Goal: Task Accomplishment & Management: Manage account settings

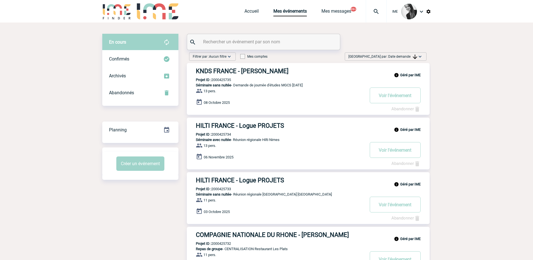
click at [410, 60] on div "Trier par : Date demande Aucun tri Date d'événement Date d'événement Date deman…" at bounding box center [386, 56] width 82 height 8
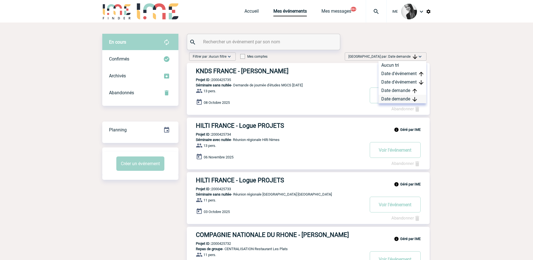
click at [403, 97] on div "Date demande" at bounding box center [402, 99] width 48 height 8
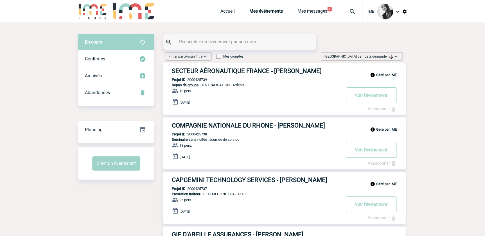
drag, startPoint x: 370, startPoint y: 54, endPoint x: 377, endPoint y: 67, distance: 14.5
click at [371, 54] on span "Date demande" at bounding box center [378, 56] width 29 height 4
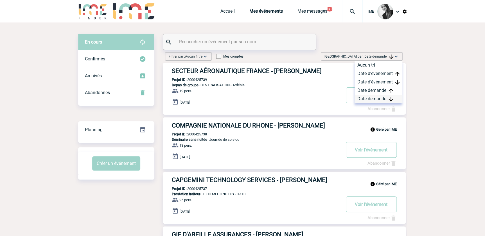
click at [374, 99] on div "Date demande" at bounding box center [378, 99] width 48 height 8
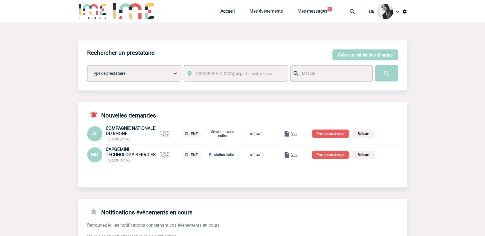
click at [225, 12] on link "Accueil" at bounding box center [227, 12] width 14 height 8
click at [220, 13] on link "Accueil" at bounding box center [227, 12] width 14 height 8
click at [230, 10] on link "Accueil" at bounding box center [227, 12] width 14 height 8
drag, startPoint x: 229, startPoint y: 14, endPoint x: 226, endPoint y: 23, distance: 9.4
click at [229, 14] on link "Accueil" at bounding box center [227, 12] width 14 height 8
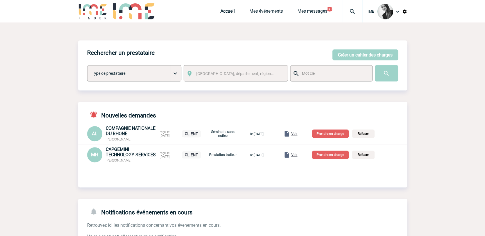
click at [220, 12] on link "Accueil" at bounding box center [227, 12] width 14 height 8
click at [226, 8] on link "Accueil" at bounding box center [227, 12] width 14 height 8
click at [269, 13] on link "Mes événements" at bounding box center [265, 12] width 33 height 8
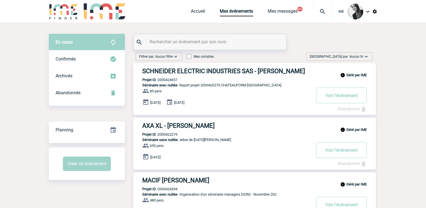
drag, startPoint x: 347, startPoint y: 56, endPoint x: 349, endPoint y: 63, distance: 6.9
click at [347, 56] on span "Trier par : Aucun tri" at bounding box center [337, 57] width 54 height 6
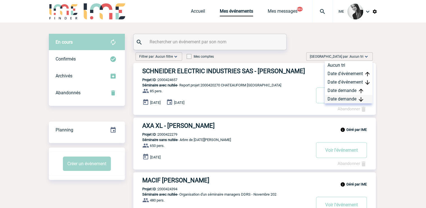
click at [337, 97] on div "Date demande" at bounding box center [349, 99] width 48 height 8
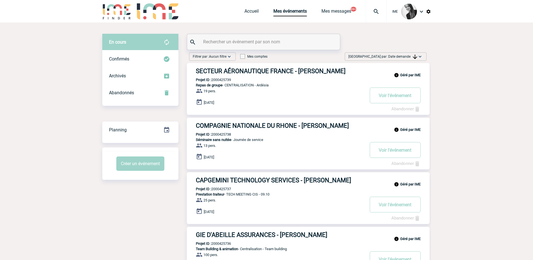
click at [423, 58] on div "Trier par : Date demande Aucun tri Date d'événement Date d'événement Date deman…" at bounding box center [386, 56] width 82 height 8
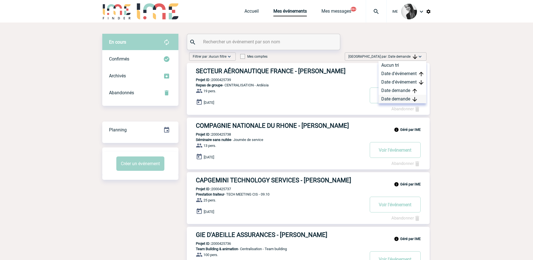
click at [388, 99] on div "Date demande" at bounding box center [402, 99] width 48 height 8
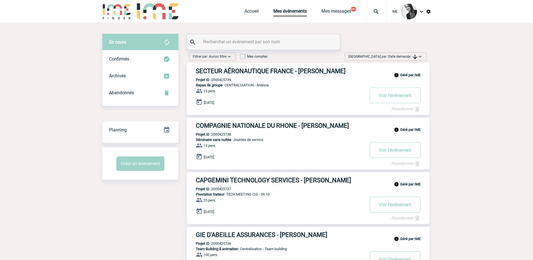
click at [383, 56] on span "Trier par : Date demande" at bounding box center [382, 57] width 69 height 6
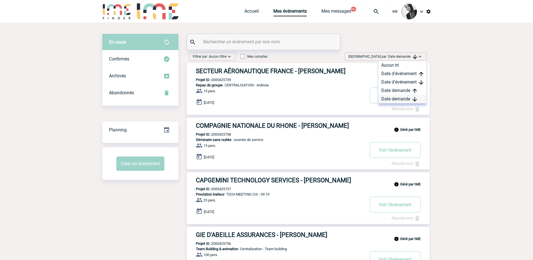
click at [388, 101] on div "Date demande" at bounding box center [402, 99] width 48 height 8
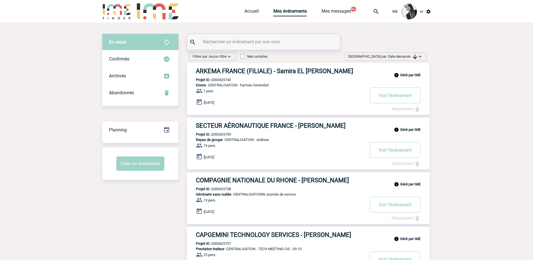
click at [404, 60] on div "Trier par : Date demande Aucun tri Date d'événement Date d'événement Date deman…" at bounding box center [386, 56] width 82 height 8
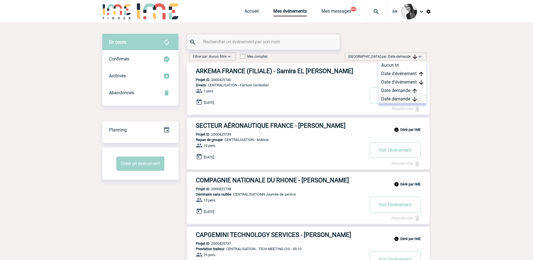
click at [396, 99] on div "Date demande" at bounding box center [402, 99] width 48 height 8
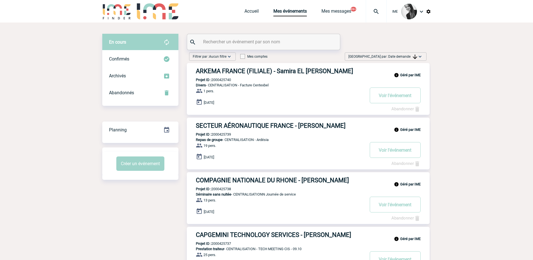
click at [411, 55] on span "Date demande" at bounding box center [402, 56] width 29 height 4
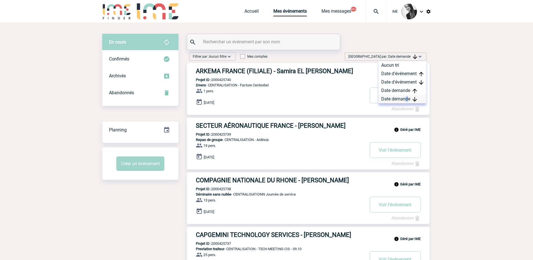
click at [406, 96] on div "Date demande" at bounding box center [402, 99] width 48 height 8
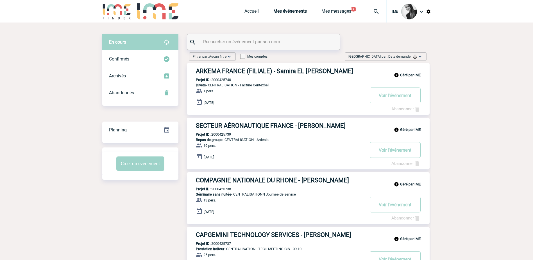
click at [401, 55] on span "Date demande" at bounding box center [402, 56] width 29 height 4
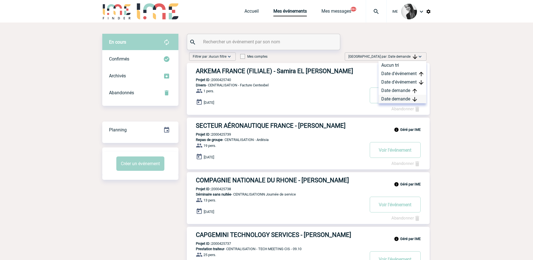
drag, startPoint x: 401, startPoint y: 55, endPoint x: 396, endPoint y: 99, distance: 44.4
click at [396, 99] on div "Date demande" at bounding box center [402, 99] width 48 height 8
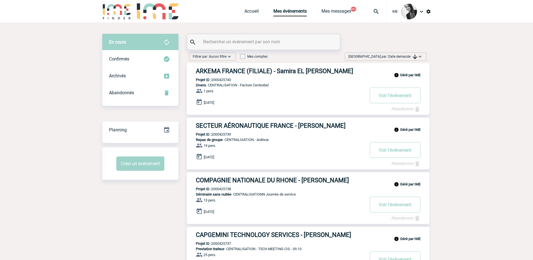
click at [401, 59] on span "Trier par : Date demande" at bounding box center [382, 57] width 69 height 6
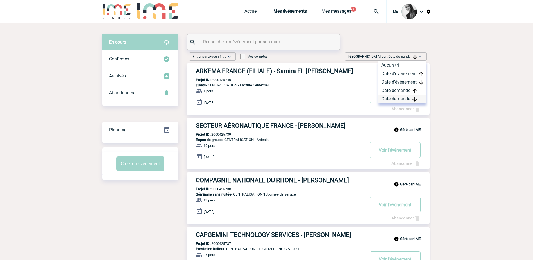
click at [397, 100] on div "Date demande" at bounding box center [402, 99] width 48 height 8
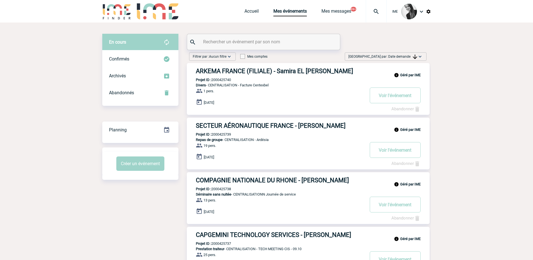
drag, startPoint x: 420, startPoint y: 56, endPoint x: 416, endPoint y: 63, distance: 8.4
click at [420, 57] on img at bounding box center [420, 57] width 6 height 6
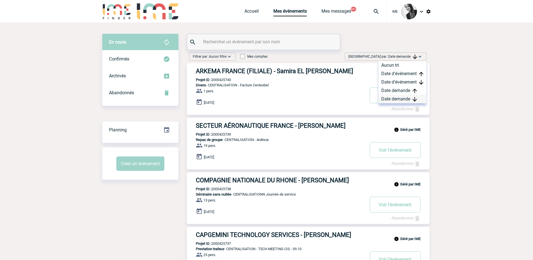
click at [405, 98] on div "Date demande" at bounding box center [402, 99] width 48 height 8
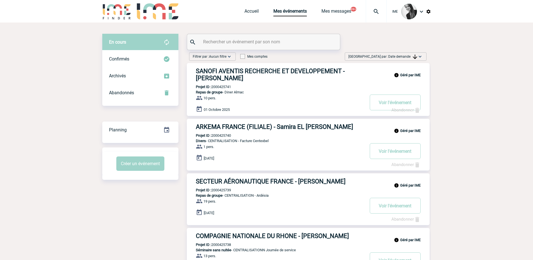
click at [409, 55] on span "Date demande" at bounding box center [402, 56] width 29 height 4
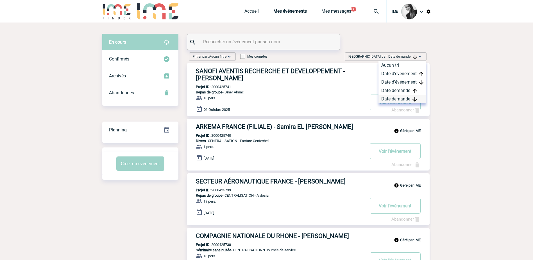
click at [394, 99] on div "Date demande" at bounding box center [402, 99] width 48 height 8
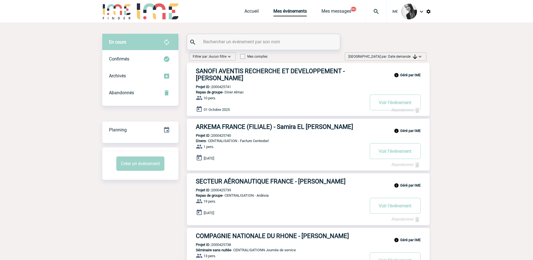
drag, startPoint x: 68, startPoint y: 90, endPoint x: 67, endPoint y: 94, distance: 4.2
drag, startPoint x: 421, startPoint y: 56, endPoint x: 416, endPoint y: 74, distance: 18.7
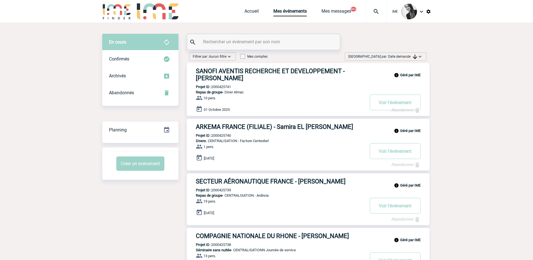
click at [421, 56] on img at bounding box center [420, 57] width 6 height 6
drag, startPoint x: 402, startPoint y: 98, endPoint x: 412, endPoint y: 84, distance: 17.1
click at [402, 98] on div "Date demande" at bounding box center [402, 99] width 48 height 8
click at [413, 55] on img at bounding box center [415, 56] width 4 height 4
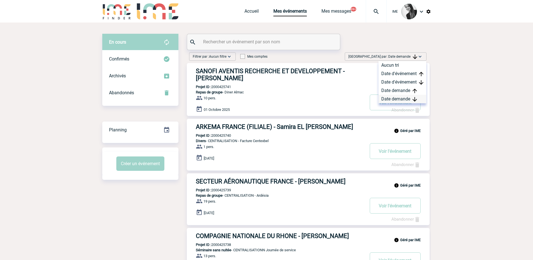
click at [408, 99] on div "Date demande" at bounding box center [402, 99] width 48 height 8
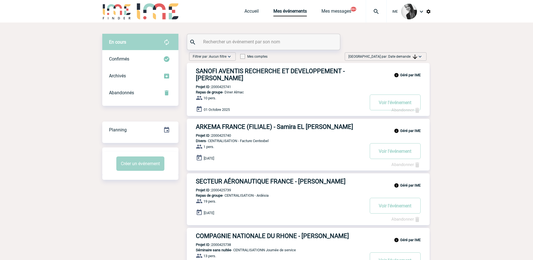
drag, startPoint x: 410, startPoint y: 54, endPoint x: 396, endPoint y: 103, distance: 50.9
click at [410, 55] on span "Trier par : Date demande" at bounding box center [382, 57] width 69 height 6
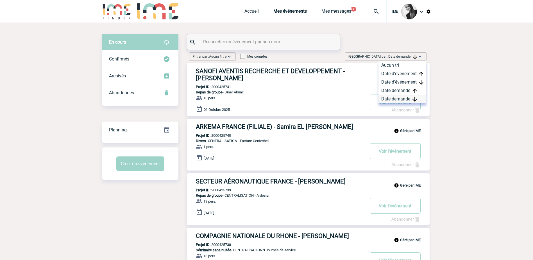
click at [388, 101] on div "Date demande" at bounding box center [402, 99] width 48 height 8
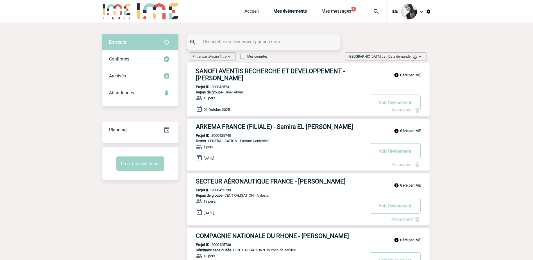
click at [409, 54] on span "Trier par : Date demande" at bounding box center [382, 57] width 69 height 6
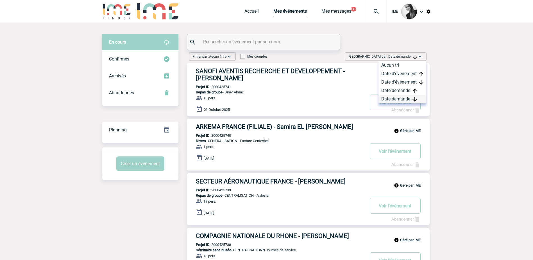
click at [394, 98] on div "Date demande" at bounding box center [402, 99] width 48 height 8
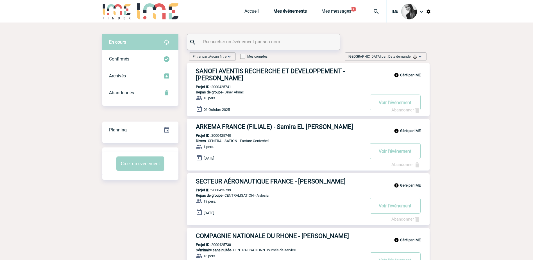
click at [410, 56] on span "Date demande" at bounding box center [402, 56] width 29 height 4
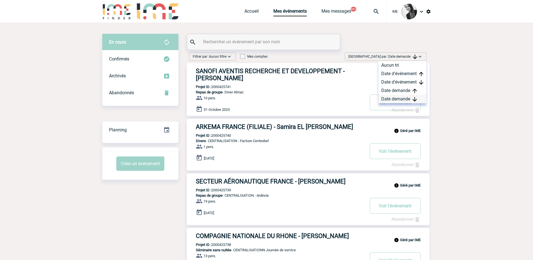
click at [411, 101] on div "Date demande" at bounding box center [402, 99] width 48 height 8
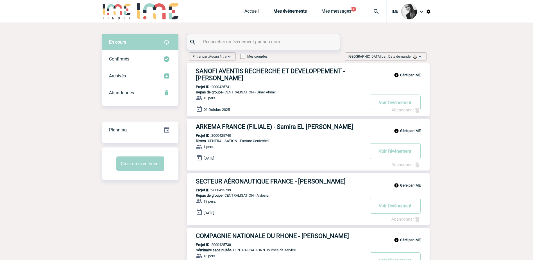
click at [408, 56] on span "Date demande" at bounding box center [402, 56] width 29 height 4
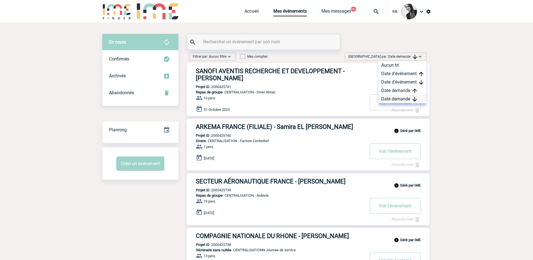
click at [395, 100] on div "Date demande" at bounding box center [402, 99] width 48 height 8
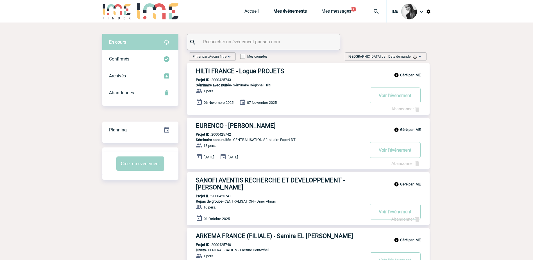
click at [408, 58] on span "Date demande" at bounding box center [402, 56] width 29 height 4
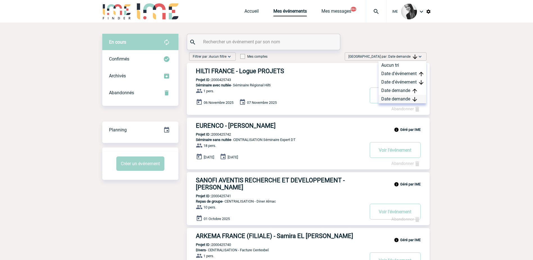
click at [401, 99] on div "Date demande" at bounding box center [402, 99] width 48 height 8
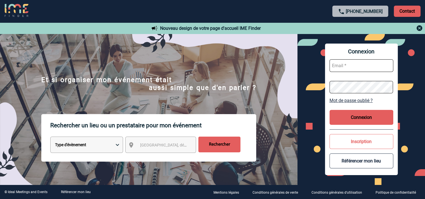
type input "[EMAIL_ADDRESS][DOMAIN_NAME]"
click at [352, 119] on button "Connexion" at bounding box center [361, 117] width 64 height 15
